Goal: Task Accomplishment & Management: Use online tool/utility

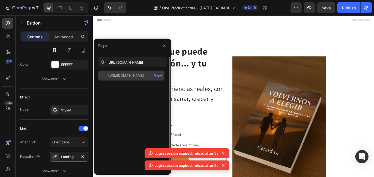
scroll to position [110, 0]
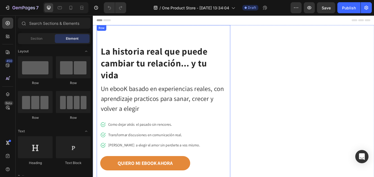
scroll to position [28, 0]
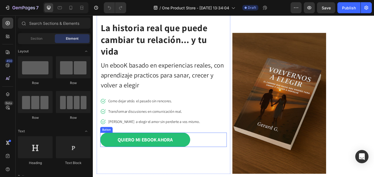
click at [111, 161] on link "QUIERO MI EBOOK AHORA" at bounding box center [154, 161] width 106 height 17
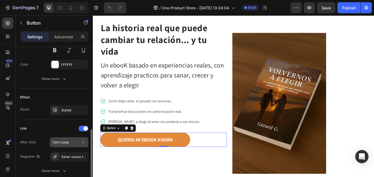
scroll to position [292, 0]
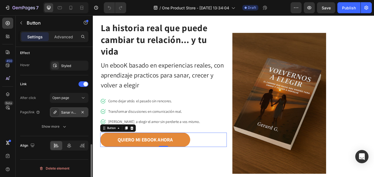
click at [72, 112] on div "Sanar nunca fue facil...Pero es posible" at bounding box center [69, 112] width 16 height 5
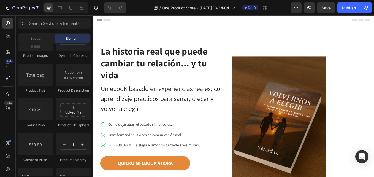
scroll to position [758, 0]
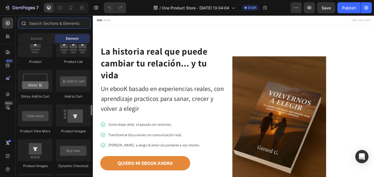
click at [37, 24] on input "text" at bounding box center [54, 23] width 73 height 11
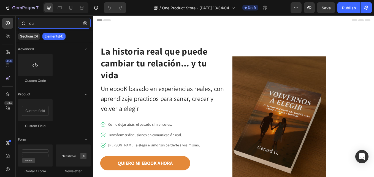
type input "c"
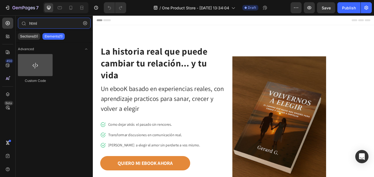
type input "html"
click at [34, 63] on div at bounding box center [35, 65] width 35 height 22
click at [36, 73] on div at bounding box center [35, 65] width 35 height 22
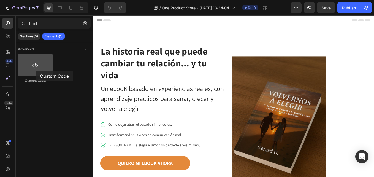
click at [36, 71] on div at bounding box center [35, 65] width 35 height 22
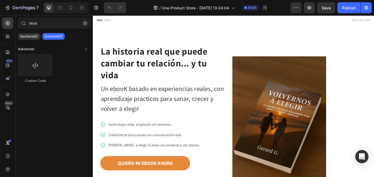
click at [85, 49] on icon "Toggle open" at bounding box center [86, 49] width 4 height 4
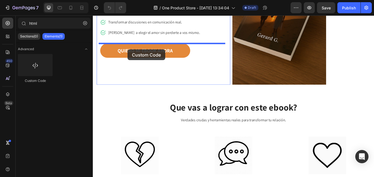
scroll to position [130, 0]
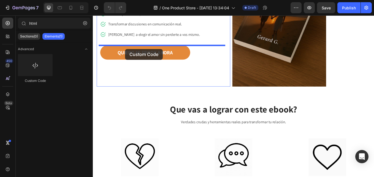
drag, startPoint x: 125, startPoint y: 81, endPoint x: 131, endPoint y: 55, distance: 26.5
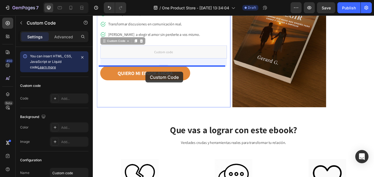
drag, startPoint x: 175, startPoint y: 58, endPoint x: 155, endPoint y: 82, distance: 31.3
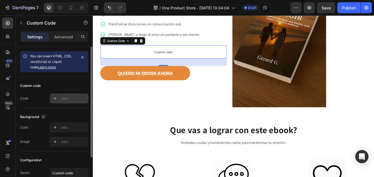
click at [69, 98] on div "Add..." at bounding box center [74, 98] width 26 height 5
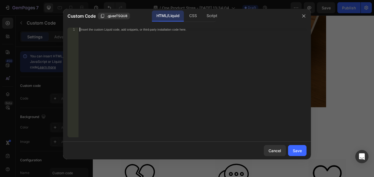
click at [118, 32] on div "Insert the custom Liquid code, add snippets, or third-party installation code h…" at bounding box center [193, 86] width 228 height 117
paste textarea "</script>"
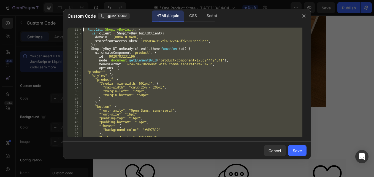
scroll to position [0, 0]
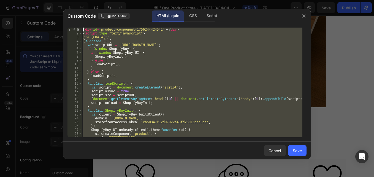
drag, startPoint x: 102, startPoint y: 135, endPoint x: 80, endPoint y: 16, distance: 121.3
click at [80, 16] on div "Custom Code .gjuseTSQU8 HTML/Liquid CSS Script </script> 1 2 3 4 5 6 7 8 9 10 1…" at bounding box center [187, 84] width 248 height 150
type textarea "<div id='product-component-1756244424541'></div> <script type="text/javascript">"
click at [302, 149] on button "Save" at bounding box center [297, 150] width 18 height 11
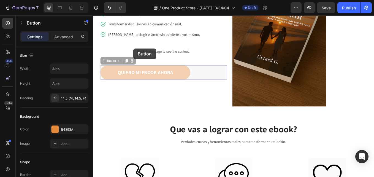
drag, startPoint x: 114, startPoint y: 77, endPoint x: 141, endPoint y: 54, distance: 35.0
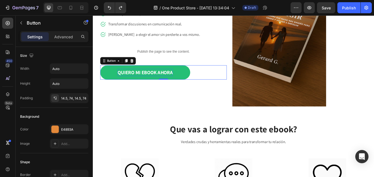
click at [163, 114] on div "La historia real que puede cambiar tu relación... y tu vida Heading Un ebooK ba…" at bounding box center [175, 10] width 157 height 226
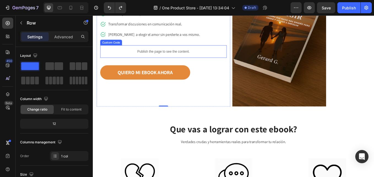
click at [149, 59] on p "Publish the page to see the content." at bounding box center [175, 58] width 149 height 6
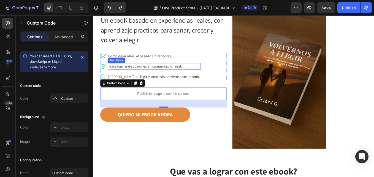
scroll to position [75, 0]
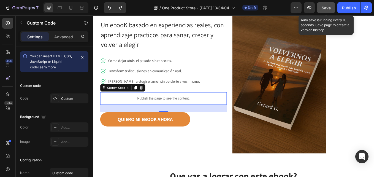
click at [328, 6] on span "Save" at bounding box center [326, 8] width 9 height 5
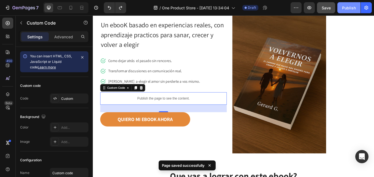
click at [349, 8] on div "Publish" at bounding box center [349, 8] width 14 height 6
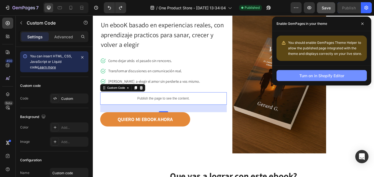
click at [311, 77] on div "Turn on in Shopify Editor" at bounding box center [322, 76] width 45 height 6
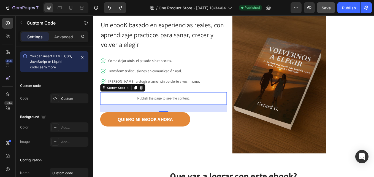
click at [213, 110] on p "Publish the page to see the content." at bounding box center [175, 113] width 149 height 6
click at [136, 115] on p "Publish the page to see the content." at bounding box center [175, 113] width 149 height 6
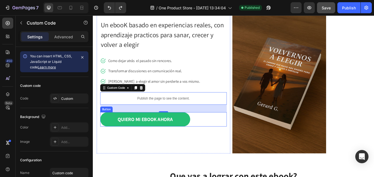
click at [204, 138] on link "QUIERO MI EBOOK AHORA" at bounding box center [154, 137] width 106 height 17
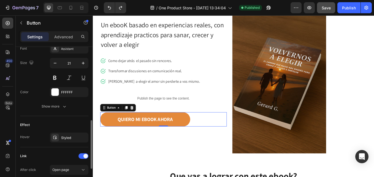
scroll to position [292, 0]
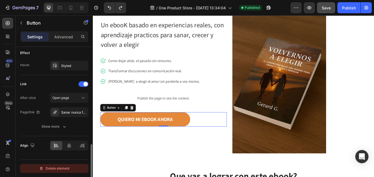
drag, startPoint x: 55, startPoint y: 168, endPoint x: 21, endPoint y: 114, distance: 64.1
click at [55, 168] on div "Delete element" at bounding box center [54, 168] width 30 height 7
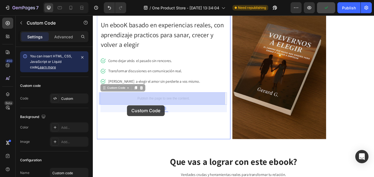
drag, startPoint x: 132, startPoint y: 110, endPoint x: 133, endPoint y: 121, distance: 10.8
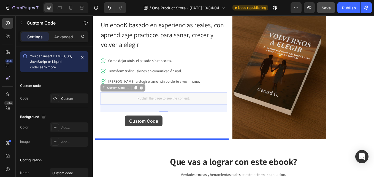
drag, startPoint x: 129, startPoint y: 112, endPoint x: 134, endPoint y: 131, distance: 20.0
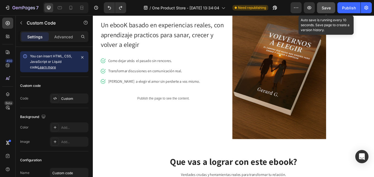
click at [333, 6] on button "Save" at bounding box center [326, 7] width 18 height 11
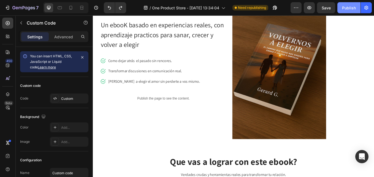
click at [350, 7] on div "Publish" at bounding box center [349, 8] width 14 height 6
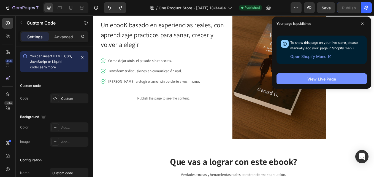
click at [328, 79] on div "View Live Page" at bounding box center [322, 79] width 29 height 6
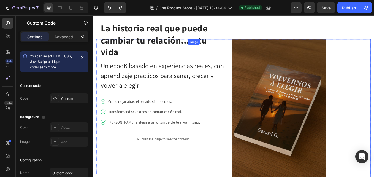
scroll to position [20, 0]
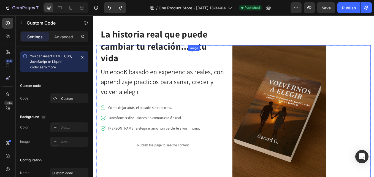
click at [294, 75] on img at bounding box center [312, 132] width 110 height 165
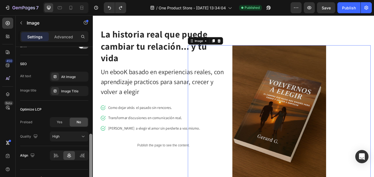
scroll to position [284, 0]
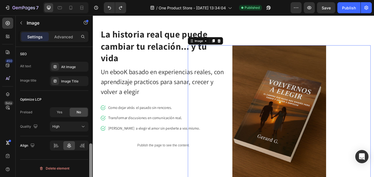
drag, startPoint x: 91, startPoint y: 109, endPoint x: 91, endPoint y: 191, distance: 81.6
click at [91, 0] on html "7 / One Product Store - [DATE] 13:34:04 Published Preview Save Publish 450 Beta…" at bounding box center [187, 0] width 374 height 0
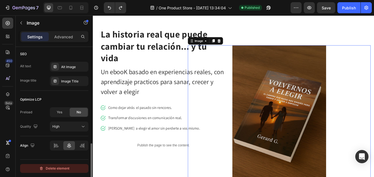
click at [65, 165] on button "Delete element" at bounding box center [54, 168] width 68 height 9
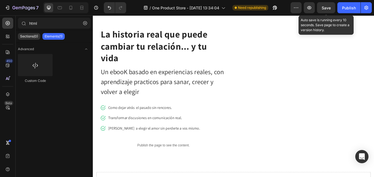
click at [328, 6] on span "Save" at bounding box center [326, 8] width 9 height 5
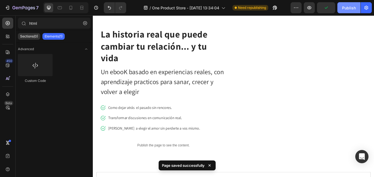
click at [344, 7] on div "Publish" at bounding box center [349, 8] width 14 height 6
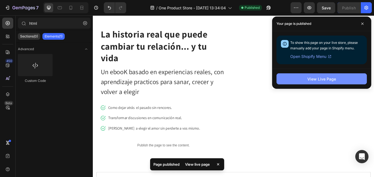
click at [312, 77] on div "View Live Page" at bounding box center [322, 79] width 29 height 6
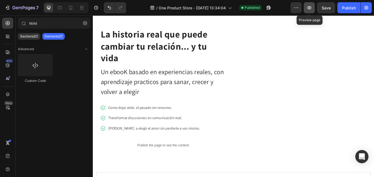
click at [311, 5] on button "button" at bounding box center [309, 7] width 11 height 11
click at [69, 9] on icon at bounding box center [71, 8] width 6 height 6
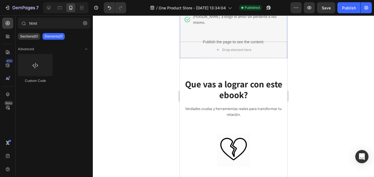
scroll to position [75, 0]
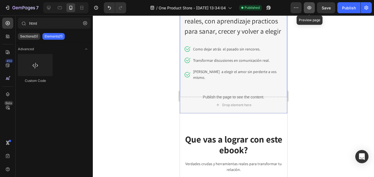
click at [311, 9] on icon "button" at bounding box center [310, 8] width 6 height 6
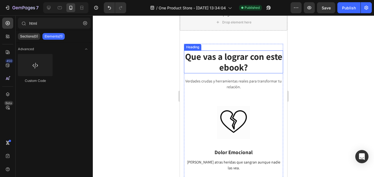
scroll to position [130, 0]
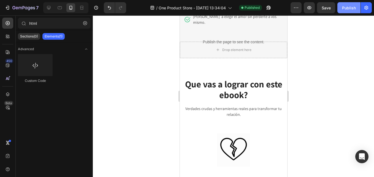
click at [346, 8] on div "Publish" at bounding box center [349, 8] width 14 height 6
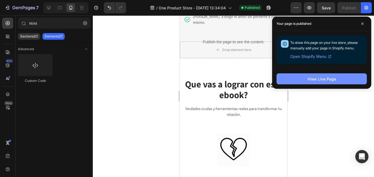
click at [319, 81] on div "View Live Page" at bounding box center [322, 79] width 29 height 6
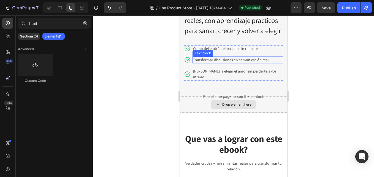
scroll to position [75, 0]
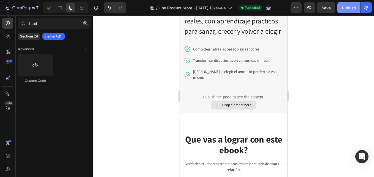
click at [350, 7] on div "Publish" at bounding box center [349, 8] width 14 height 6
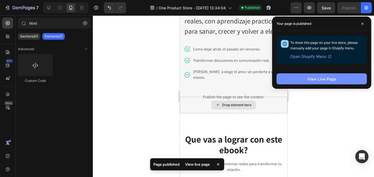
click at [328, 80] on div "View Live Page" at bounding box center [322, 79] width 29 height 6
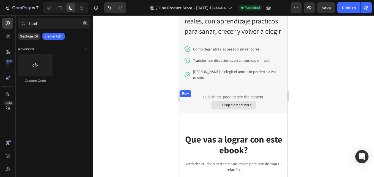
scroll to position [103, 0]
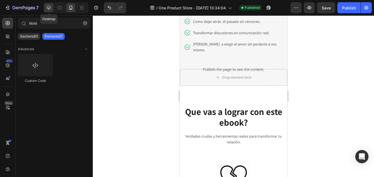
click at [50, 7] on icon at bounding box center [49, 8] width 6 height 6
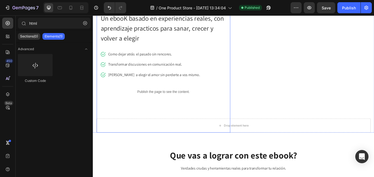
scroll to position [110, 0]
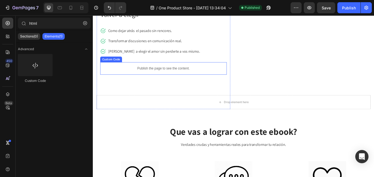
click at [160, 77] on p "Publish the page to see the content." at bounding box center [175, 78] width 149 height 6
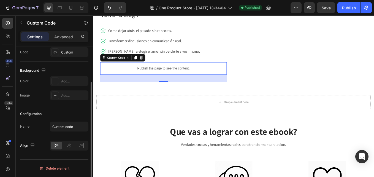
scroll to position [19, 0]
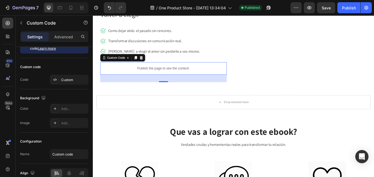
click at [191, 79] on p "Publish the page to see the content." at bounding box center [175, 78] width 149 height 6
click at [189, 79] on p "Publish the page to see the content." at bounding box center [175, 78] width 149 height 6
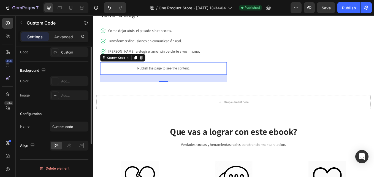
scroll to position [0, 0]
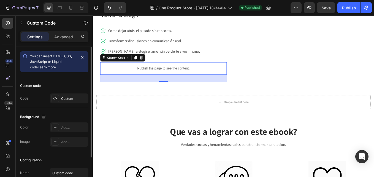
click at [38, 68] on link "Learn more" at bounding box center [47, 67] width 18 height 4
click at [64, 98] on div "Custom" at bounding box center [74, 98] width 26 height 5
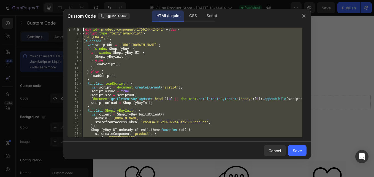
drag, startPoint x: 112, startPoint y: 135, endPoint x: 61, endPoint y: -20, distance: 163.4
click at [61, 0] on html "7 / One Product Store - [DATE] 13:34:04 Published Preview Save Publish 450 Beta…" at bounding box center [187, 0] width 374 height 0
paste textarea "/script"
type textarea "</script>"
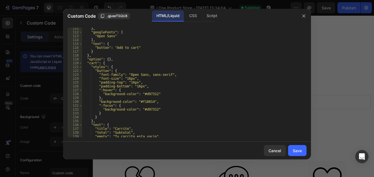
scroll to position [376, 0]
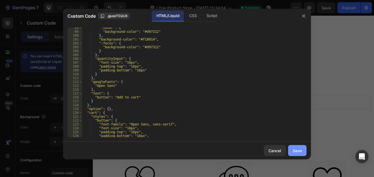
click at [302, 152] on div "Save" at bounding box center [297, 151] width 9 height 6
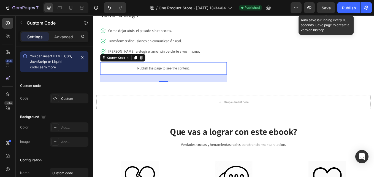
click at [322, 7] on span "Save" at bounding box center [326, 8] width 9 height 5
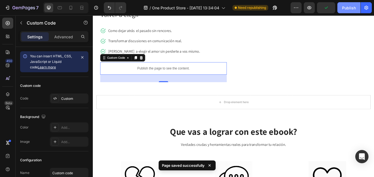
click at [349, 8] on div "Publish" at bounding box center [349, 8] width 14 height 6
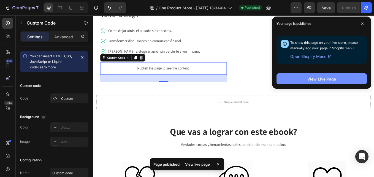
click at [308, 78] on button "View Live Page" at bounding box center [322, 78] width 90 height 11
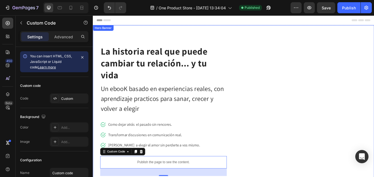
scroll to position [83, 0]
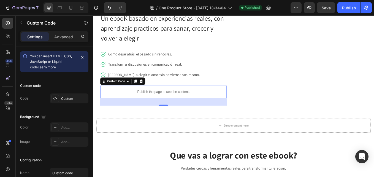
click at [184, 103] on p "Publish the page to see the content." at bounding box center [175, 105] width 149 height 6
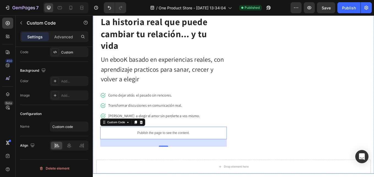
scroll to position [0, 0]
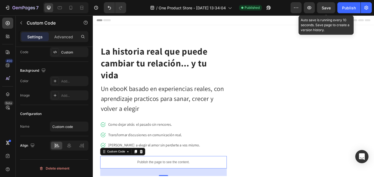
click at [322, 8] on span "Save" at bounding box center [326, 8] width 9 height 5
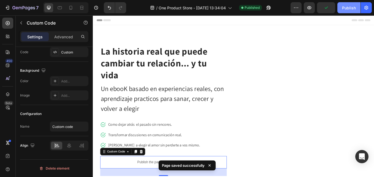
click at [343, 8] on button "Publish" at bounding box center [349, 7] width 23 height 11
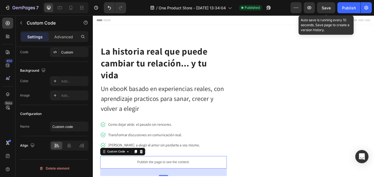
click at [327, 8] on span "Save" at bounding box center [326, 8] width 9 height 5
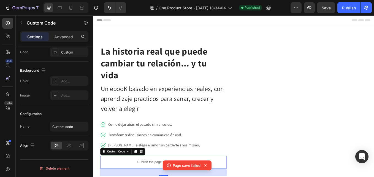
click at [207, 166] on icon at bounding box center [206, 166] width 6 height 6
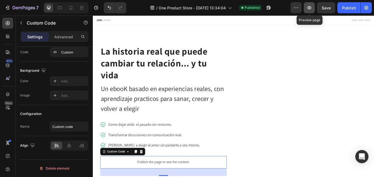
click at [308, 10] on icon "button" at bounding box center [310, 8] width 6 height 6
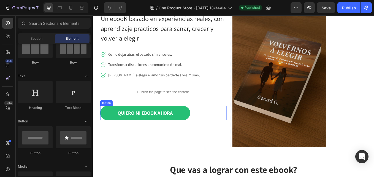
scroll to position [83, 0]
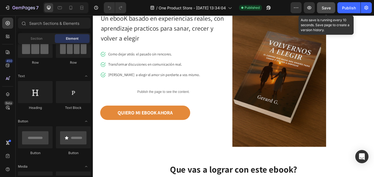
click at [326, 7] on span "Save" at bounding box center [326, 8] width 9 height 5
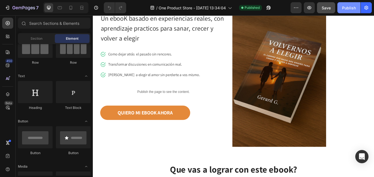
click at [347, 10] on div "Publish" at bounding box center [349, 8] width 14 height 6
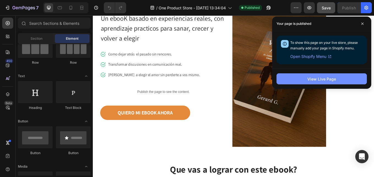
click at [316, 78] on div "View Live Page" at bounding box center [322, 79] width 29 height 6
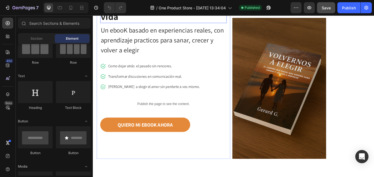
scroll to position [28, 0]
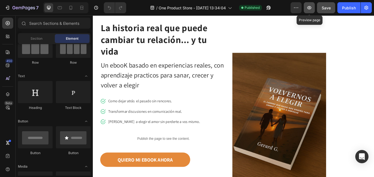
click at [315, 7] on button "button" at bounding box center [309, 7] width 11 height 11
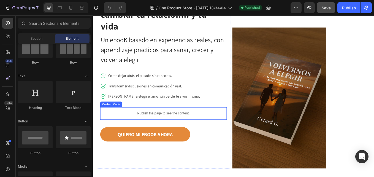
scroll to position [55, 0]
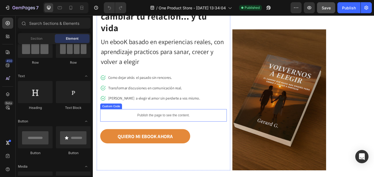
click at [175, 133] on p "Publish the page to see the content." at bounding box center [175, 133] width 149 height 6
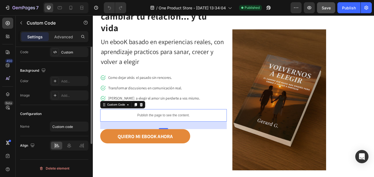
scroll to position [0, 0]
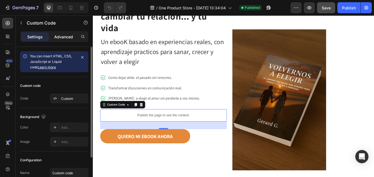
click at [64, 37] on p "Advanced" at bounding box center [63, 37] width 19 height 6
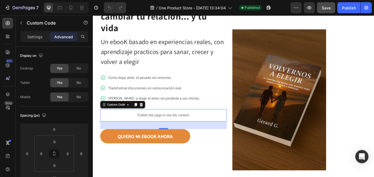
click at [42, 35] on p "Settings" at bounding box center [34, 37] width 15 height 6
